Goal: Task Accomplishment & Management: Manage account settings

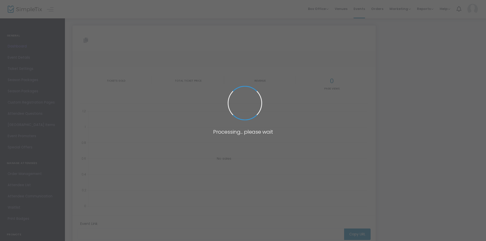
type input "[URL][DOMAIN_NAME]"
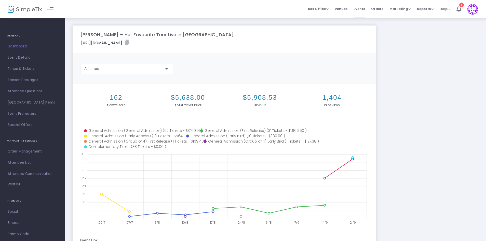
click at [20, 67] on span "Times & Tickets" at bounding box center [33, 68] width 50 height 7
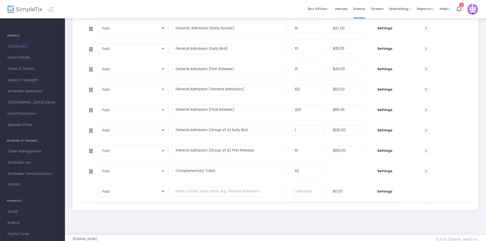
scroll to position [102, 0]
click at [32, 70] on span "Times & Tickets" at bounding box center [33, 68] width 50 height 7
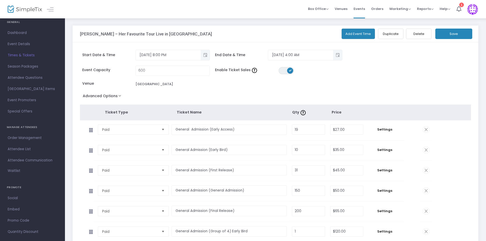
scroll to position [21, 0]
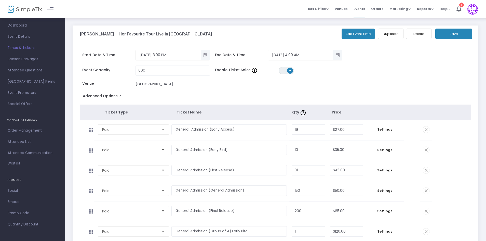
click at [22, 214] on span "Promo Code" at bounding box center [33, 213] width 50 height 7
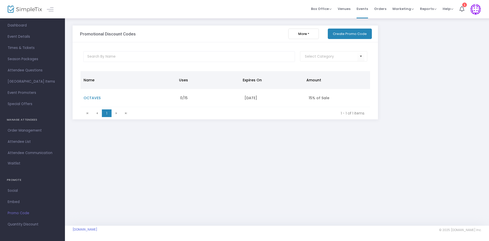
click at [20, 140] on span "Attendee List" at bounding box center [33, 141] width 50 height 7
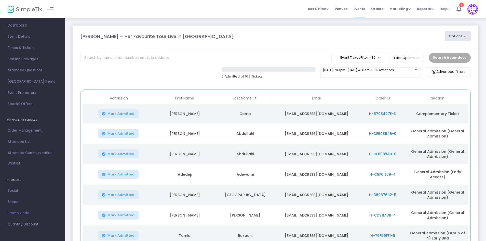
click at [387, 97] on span "Order ID" at bounding box center [382, 98] width 15 height 4
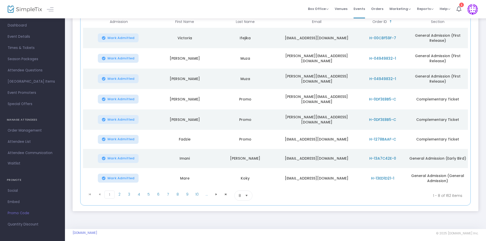
scroll to position [77, 0]
click at [199, 193] on span "10" at bounding box center [197, 193] width 10 height 8
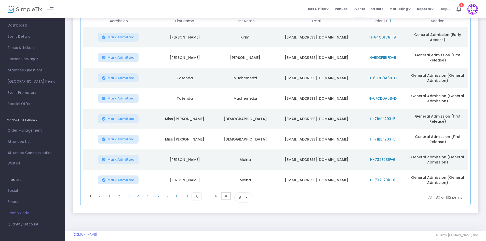
click at [226, 195] on span "Go to the last page" at bounding box center [226, 196] width 4 height 4
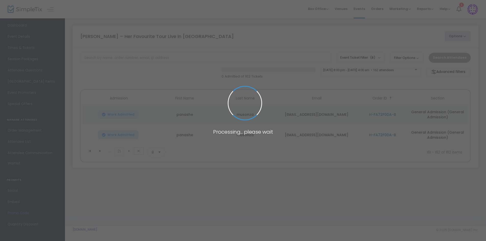
scroll to position [0, 0]
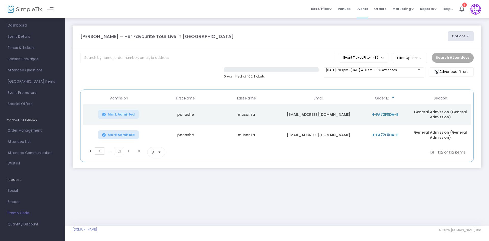
click at [100, 151] on span "Go to the previous page" at bounding box center [100, 151] width 4 height 4
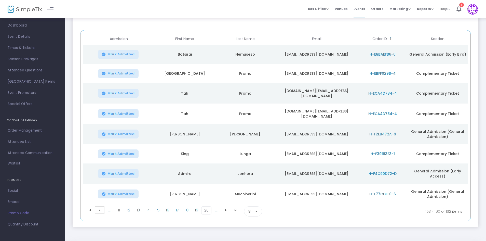
scroll to position [50, 0]
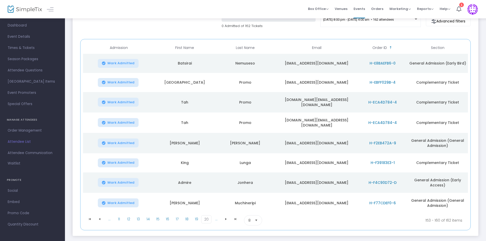
click at [30, 46] on span "Times & Tickets" at bounding box center [33, 48] width 50 height 7
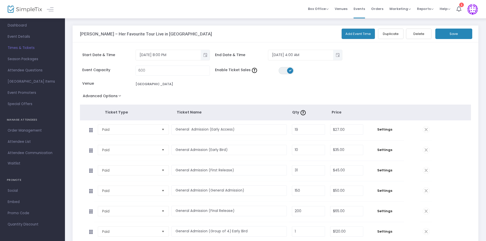
click at [20, 26] on span "Dashboard" at bounding box center [33, 25] width 50 height 7
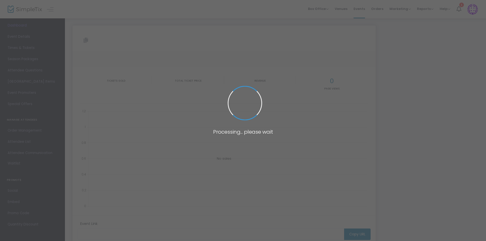
type input "[URL][DOMAIN_NAME]"
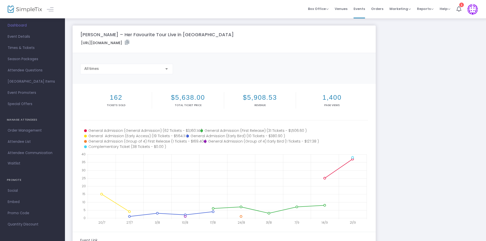
click at [168, 70] on div at bounding box center [166, 69] width 5 height 4
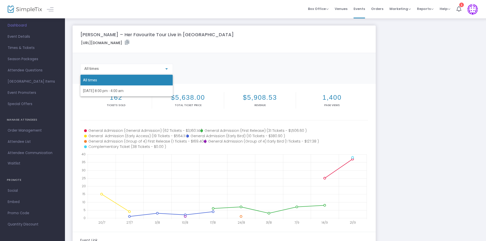
click at [208, 65] on div at bounding box center [243, 120] width 486 height 241
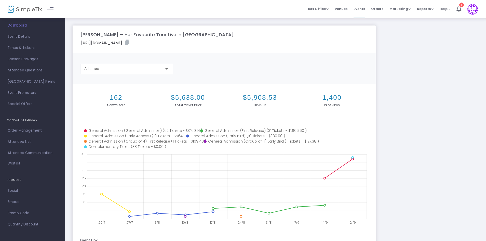
drag, startPoint x: 123, startPoint y: 100, endPoint x: 109, endPoint y: 100, distance: 14.3
click at [109, 100] on h2 "162" at bounding box center [116, 97] width 70 height 8
click at [261, 73] on div "All times" at bounding box center [224, 71] width 293 height 15
click at [166, 66] on div "All times" at bounding box center [126, 67] width 85 height 9
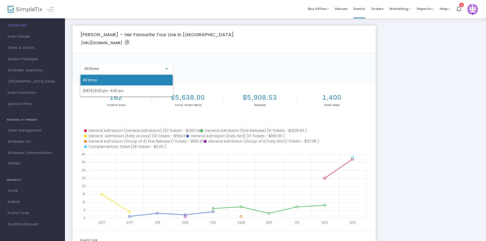
click at [166, 66] on div at bounding box center [243, 120] width 486 height 241
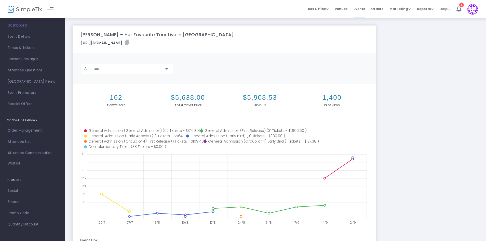
click at [19, 36] on span "Event Details" at bounding box center [33, 36] width 50 height 7
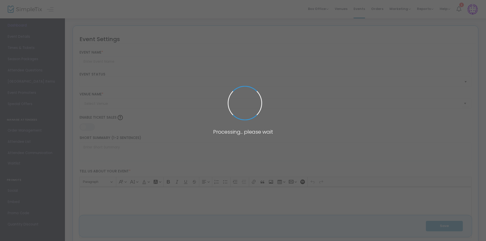
type input "[PERSON_NAME] – Her Favourite Tour Live in [GEOGRAPHIC_DATA]"
type textarea "[PERSON_NAME] – Her Favourite Tour Live in [GEOGRAPHIC_DATA]📍 [GEOGRAPHIC_DATA]…"
type input "Buy Tickets"
type input "[GEOGRAPHIC_DATA]"
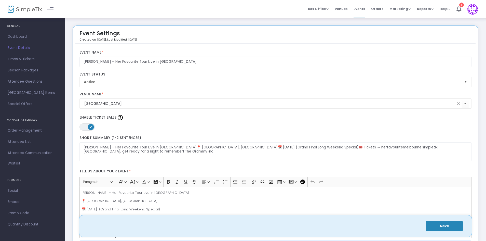
click at [24, 36] on span "Dashboard" at bounding box center [33, 36] width 50 height 7
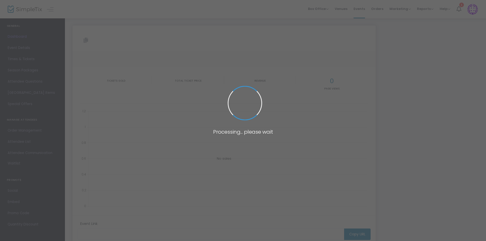
type input "[URL][DOMAIN_NAME]"
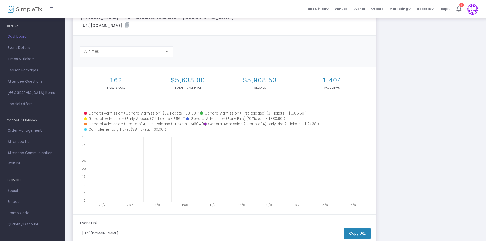
scroll to position [25, 0]
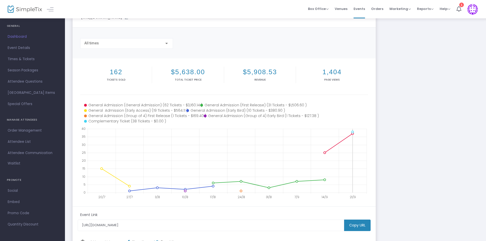
click at [361, 175] on icon at bounding box center [227, 161] width 279 height 64
drag, startPoint x: 348, startPoint y: 176, endPoint x: 392, endPoint y: 181, distance: 43.6
click at [390, 182] on div "[PERSON_NAME] – Her Favourite Tour Live in [GEOGRAPHIC_DATA] [URL][DOMAIN_NAME]…" at bounding box center [275, 126] width 411 height 253
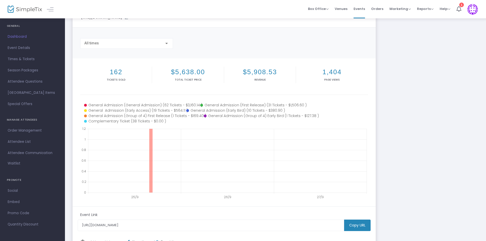
drag, startPoint x: 153, startPoint y: 170, endPoint x: 148, endPoint y: 170, distance: 4.3
click at [148, 170] on body "Processing... please wait Box Office Sell Tickets Bookings Sell Season Pass Ven…" at bounding box center [243, 95] width 486 height 241
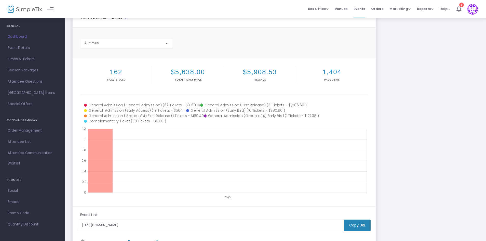
drag, startPoint x: 112, startPoint y: 166, endPoint x: 26, endPoint y: 168, distance: 86.1
click at [31, 167] on div "GENERAL Dashboard Event Details Times & Tickets Season Packages Season Packages…" at bounding box center [243, 131] width 486 height 312
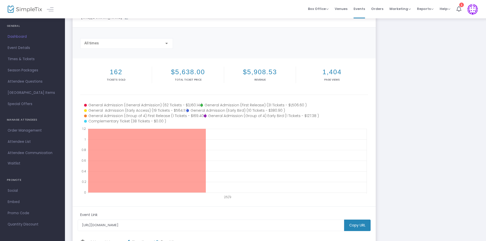
drag, startPoint x: 206, startPoint y: 162, endPoint x: 29, endPoint y: 163, distance: 176.5
click at [29, 163] on div "GENERAL Dashboard Event Details Times & Tickets Season Packages Season Packages…" at bounding box center [243, 131] width 486 height 312
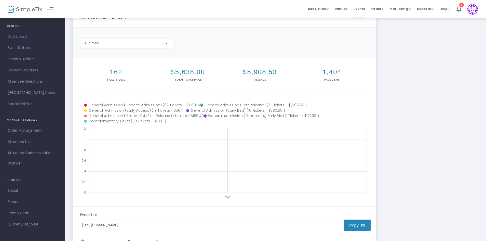
drag, startPoint x: 103, startPoint y: 161, endPoint x: 101, endPoint y: 161, distance: 2.8
click at [101, 161] on icon at bounding box center [227, 161] width 279 height 64
click at [339, 132] on circle at bounding box center [338, 131] width 3 height 3
